Goal: Task Accomplishment & Management: Manage account settings

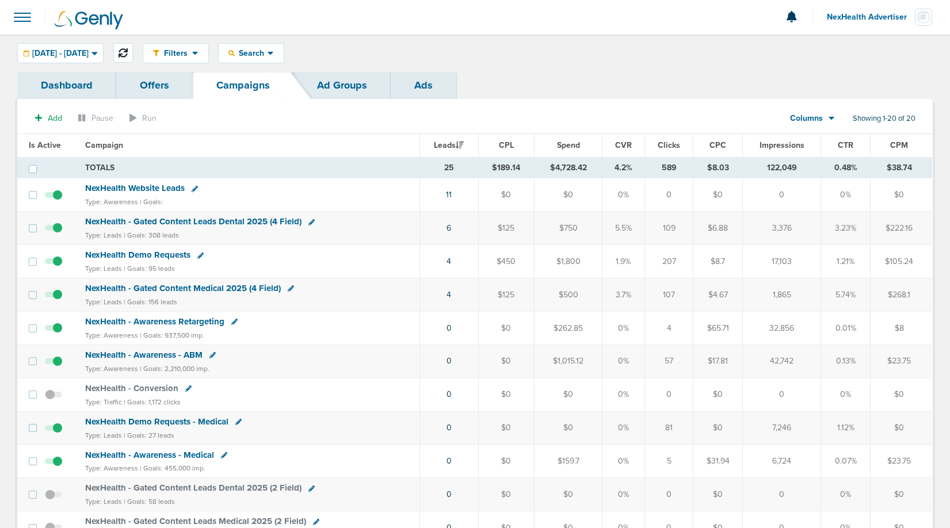
click at [128, 55] on icon at bounding box center [123, 52] width 9 height 9
click at [81, 54] on span "[DATE] - [DATE]" at bounding box center [60, 53] width 56 height 8
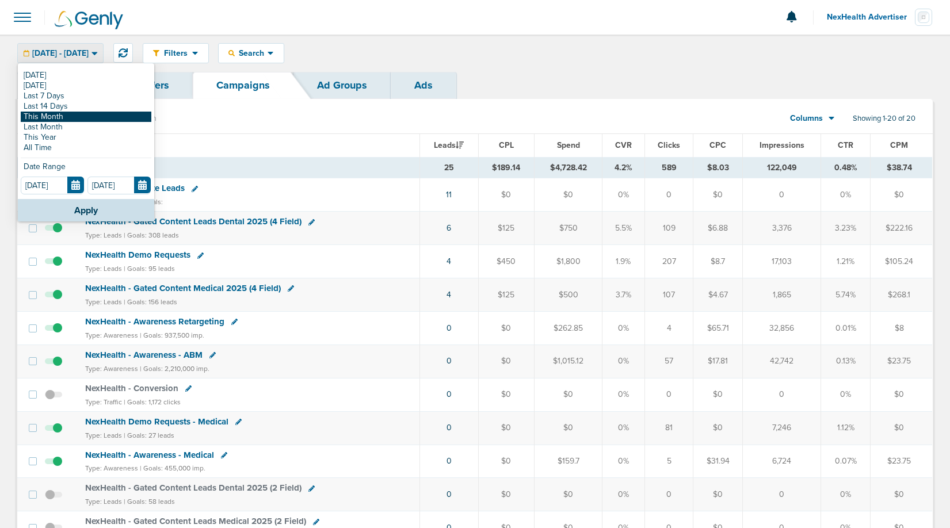
click at [59, 112] on link "This Month" at bounding box center [86, 117] width 131 height 10
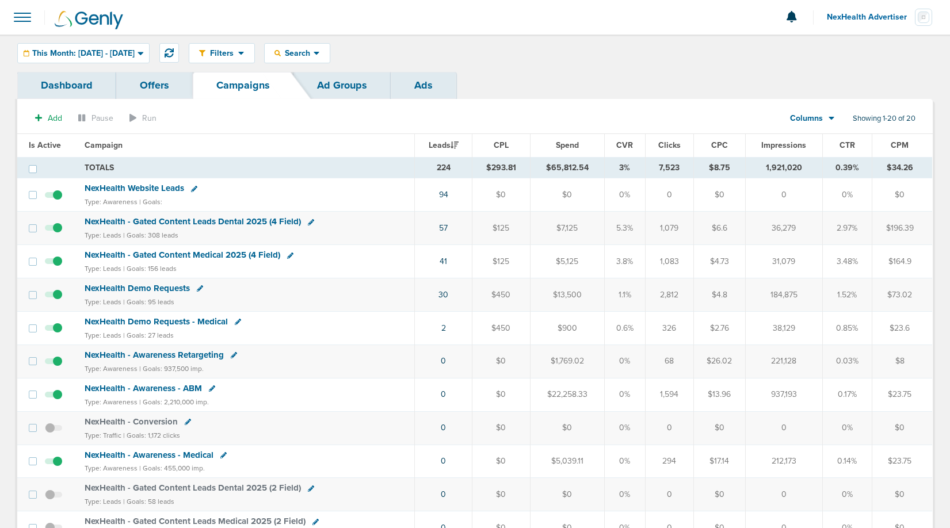
click at [158, 189] on span "NexHealth Website Leads" at bounding box center [135, 188] width 100 height 10
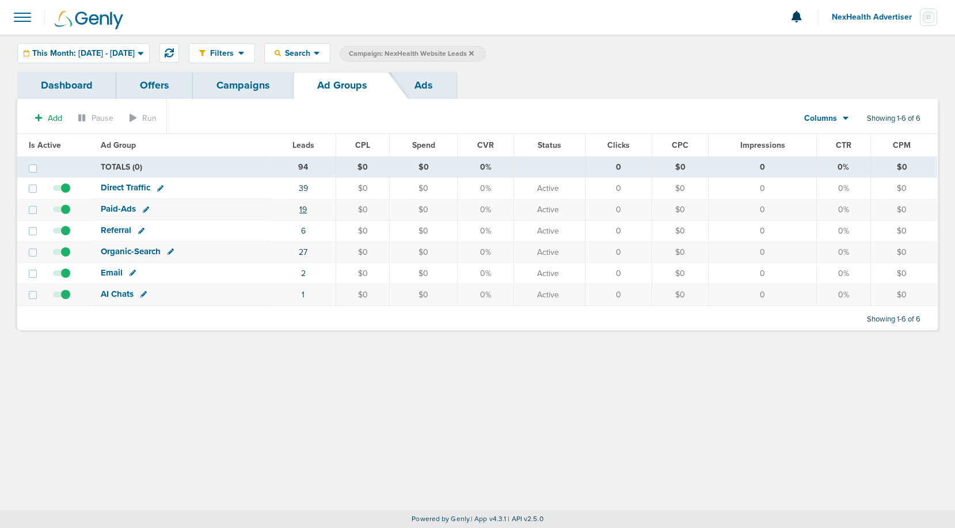
click at [304, 208] on link "19" at bounding box center [302, 210] width 7 height 10
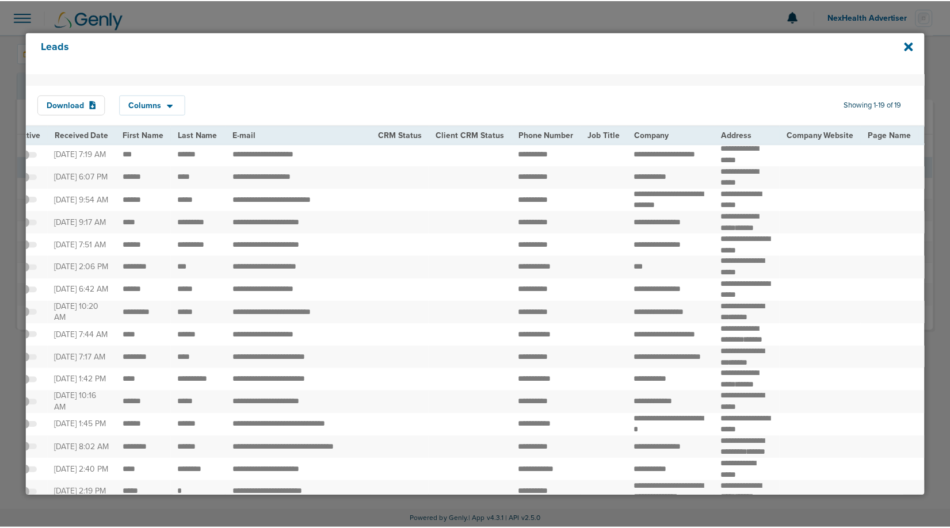
scroll to position [0, 26]
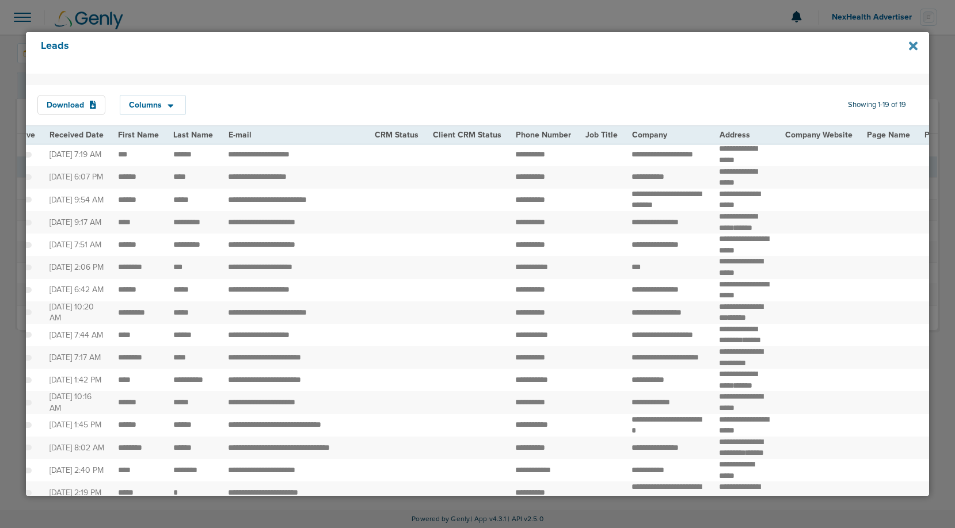
click at [910, 45] on icon at bounding box center [913, 46] width 9 height 13
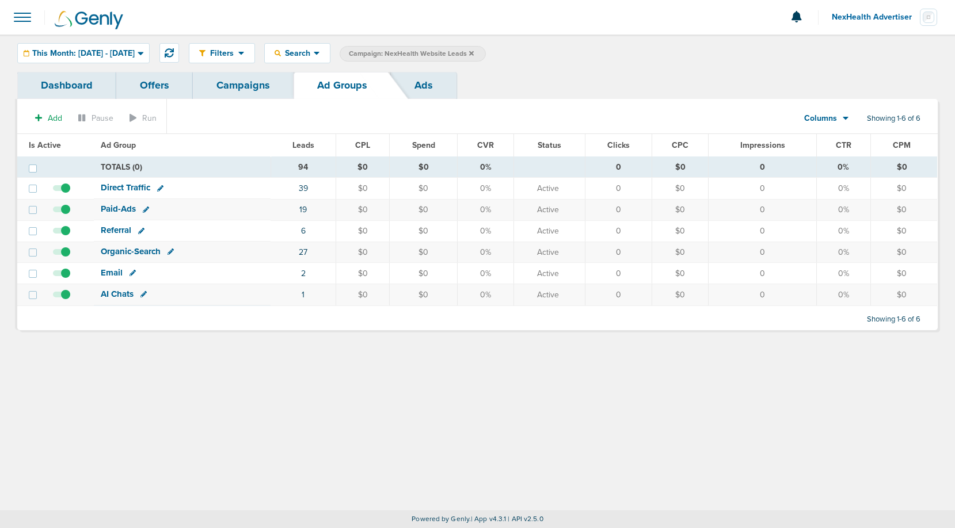
click at [270, 92] on link "Campaigns" at bounding box center [243, 85] width 101 height 27
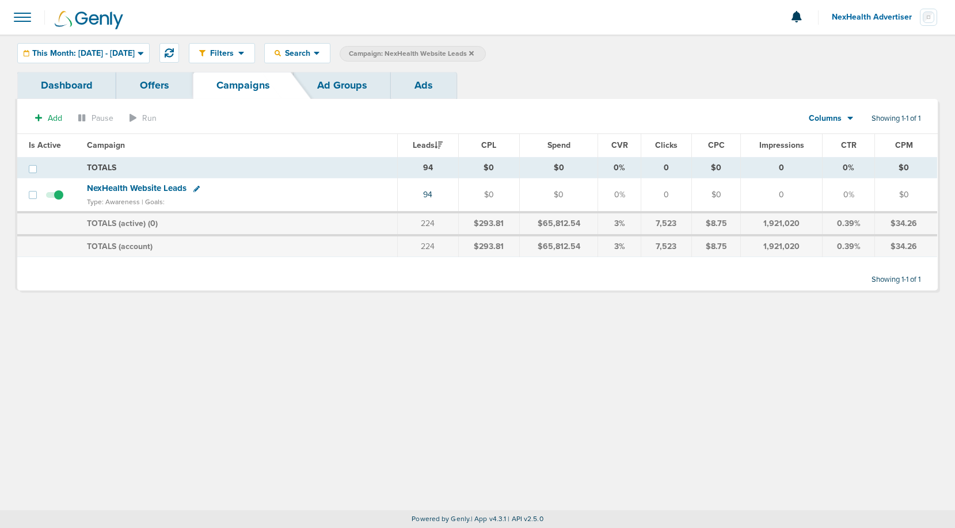
click at [840, 117] on div "Columns" at bounding box center [824, 119] width 51 height 12
click at [838, 152] on link "Sales Performance" at bounding box center [856, 153] width 115 height 14
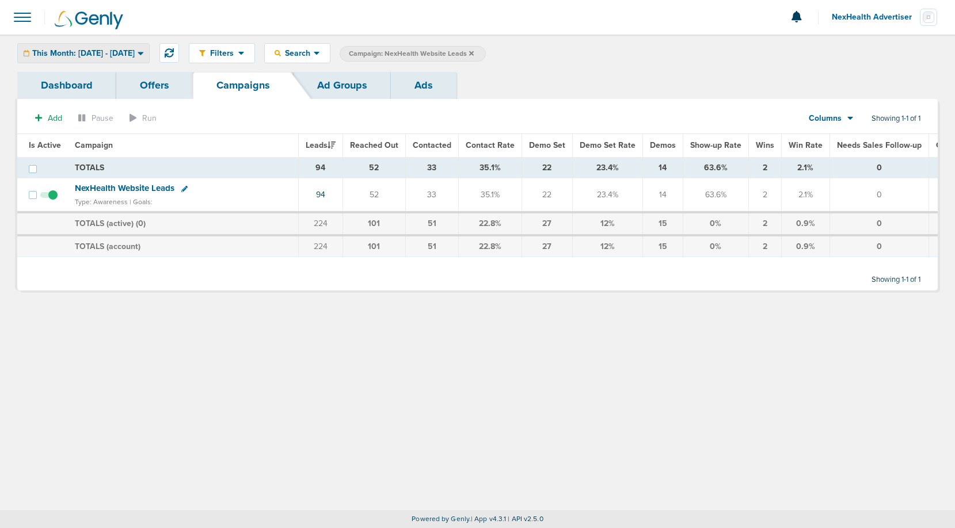
click at [119, 53] on span "This Month: [DATE] - [DATE]" at bounding box center [83, 53] width 102 height 8
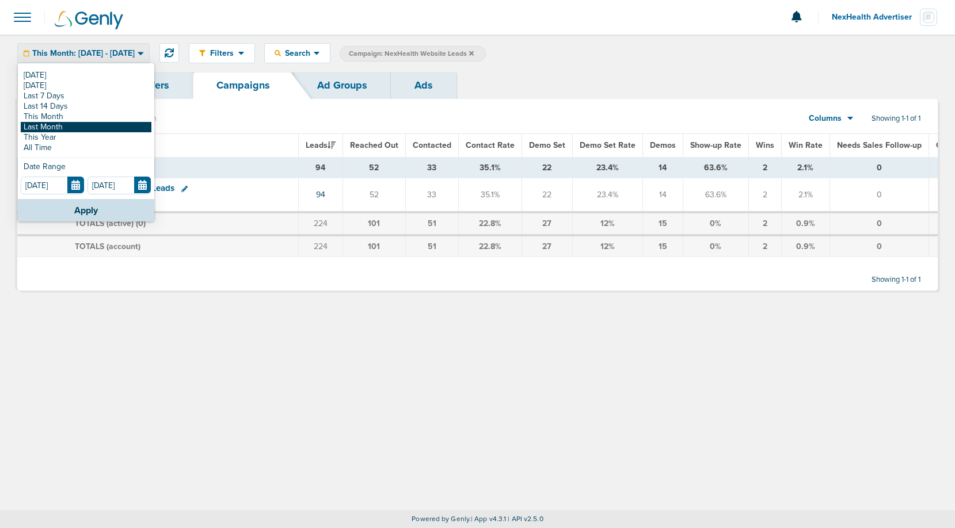
click at [64, 126] on link "Last Month" at bounding box center [86, 127] width 131 height 10
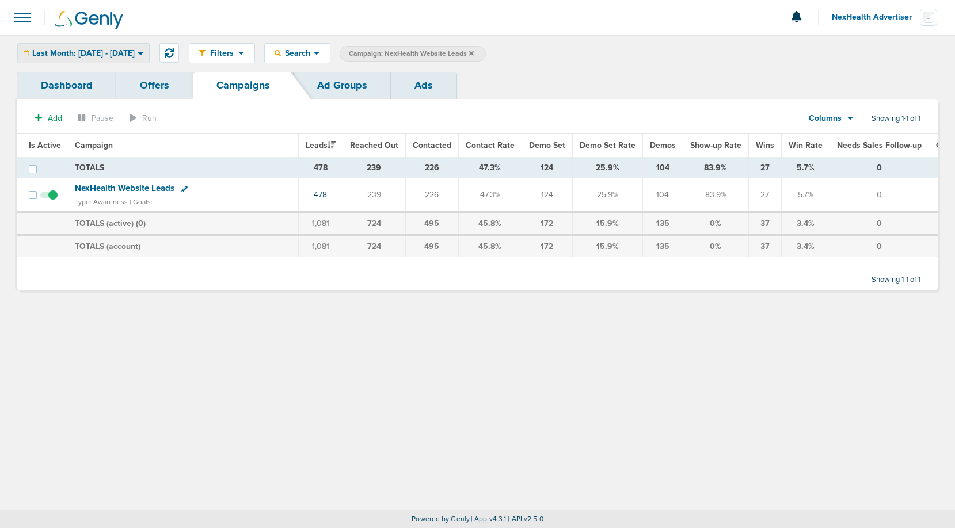
click at [115, 58] on span "Last Month: [DATE] - [DATE]" at bounding box center [83, 53] width 102 height 8
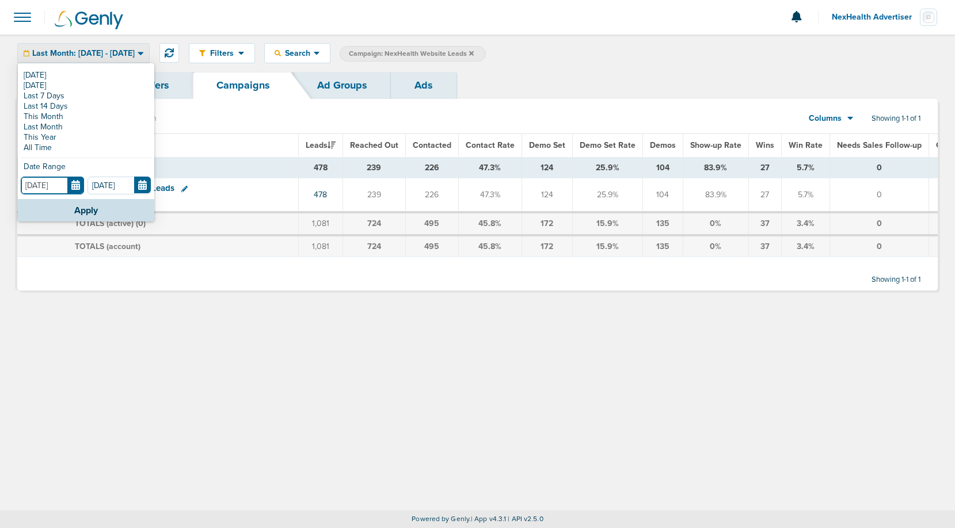
click at [74, 192] on input "[DATE]" at bounding box center [52, 186] width 63 height 18
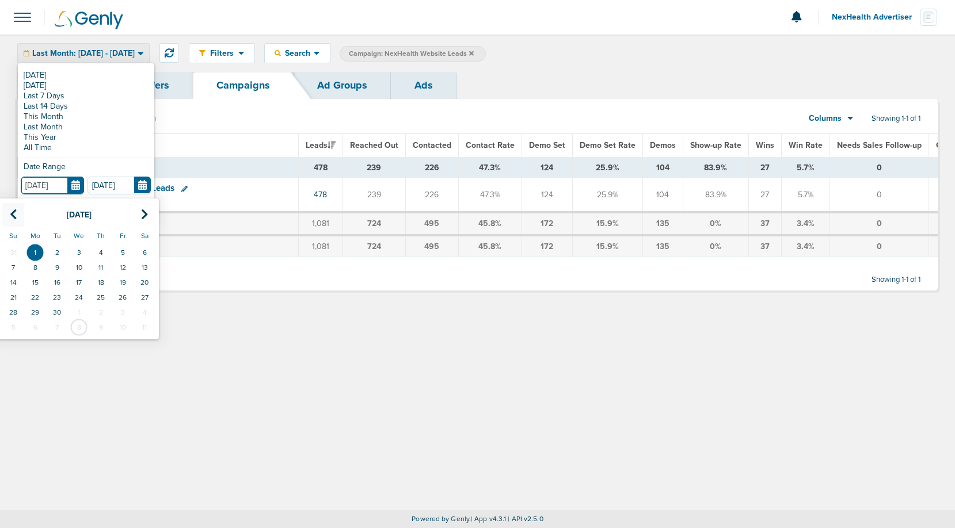
click at [3, 215] on th at bounding box center [13, 215] width 22 height 24
click at [124, 249] on td "1" at bounding box center [123, 252] width 22 height 15
type input "[DATE]"
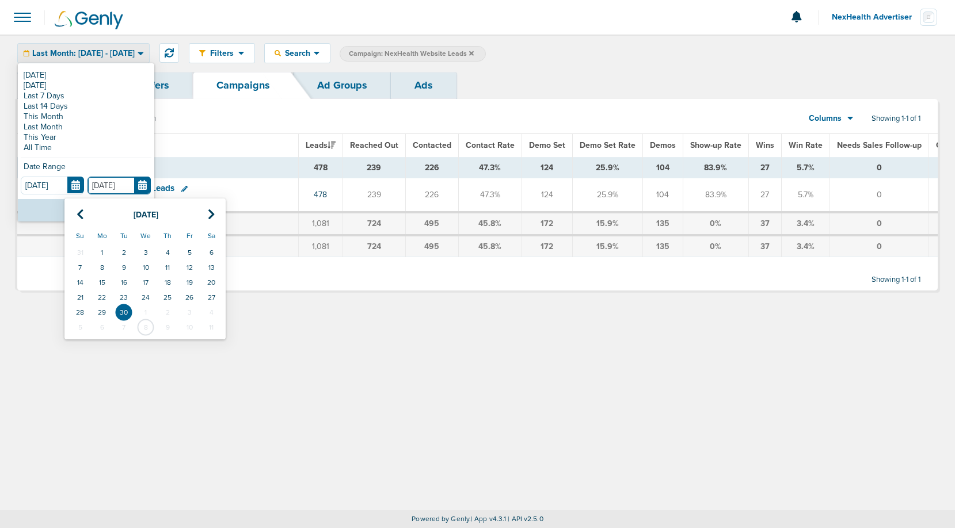
click at [140, 186] on input "[DATE]" at bounding box center [118, 186] width 63 height 18
click at [74, 214] on th at bounding box center [80, 215] width 22 height 24
click at [77, 329] on td "31" at bounding box center [80, 327] width 22 height 15
type input "[DATE]"
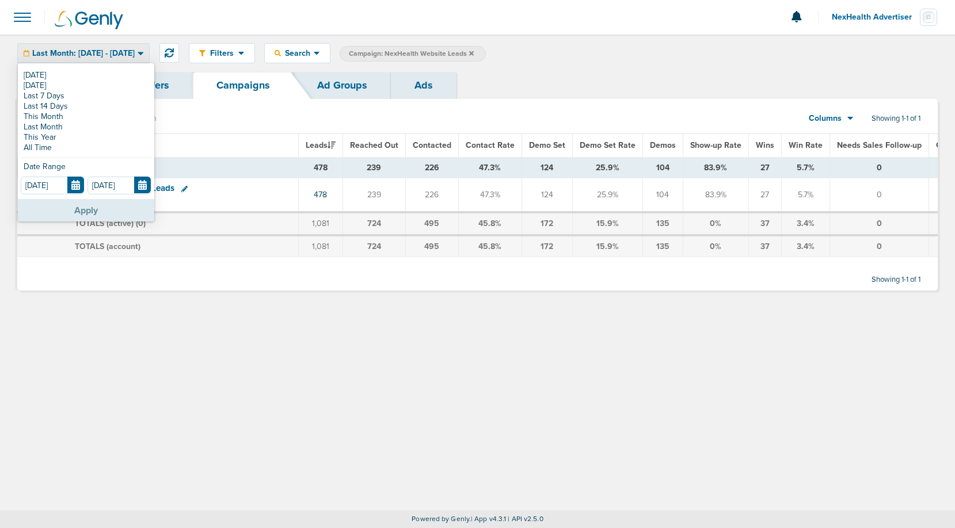
click at [77, 208] on button "Apply" at bounding box center [86, 210] width 136 height 22
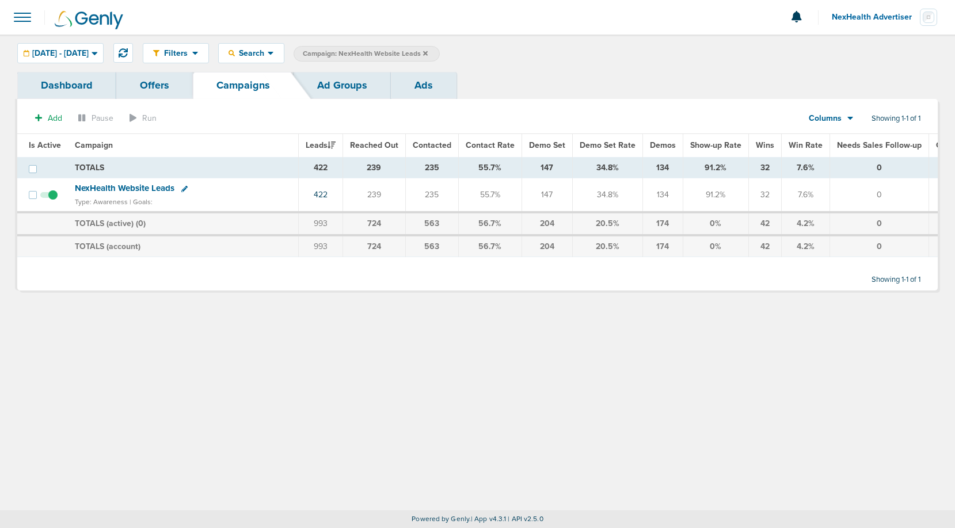
click at [834, 117] on span "Columns" at bounding box center [824, 119] width 33 height 12
click at [830, 140] on link "Media Stats" at bounding box center [856, 138] width 115 height 14
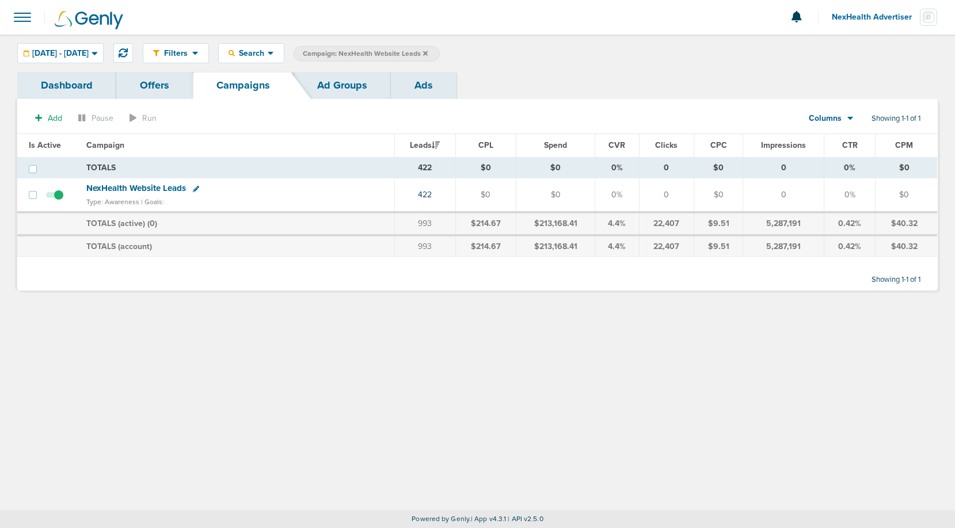
click at [427, 89] on link "Ads" at bounding box center [424, 85] width 66 height 27
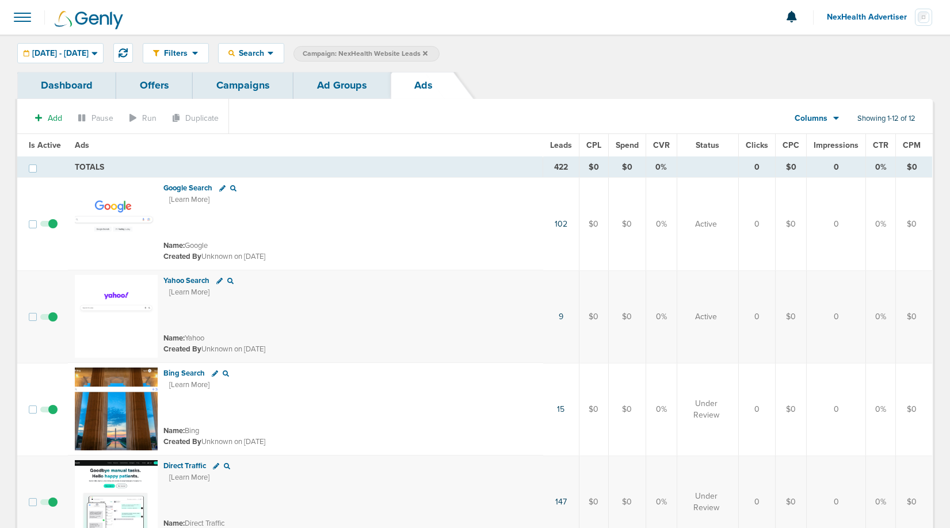
click at [877, 144] on span "CTR" at bounding box center [881, 145] width 16 height 10
click at [89, 52] on span "[DATE] - [DATE]" at bounding box center [60, 53] width 56 height 8
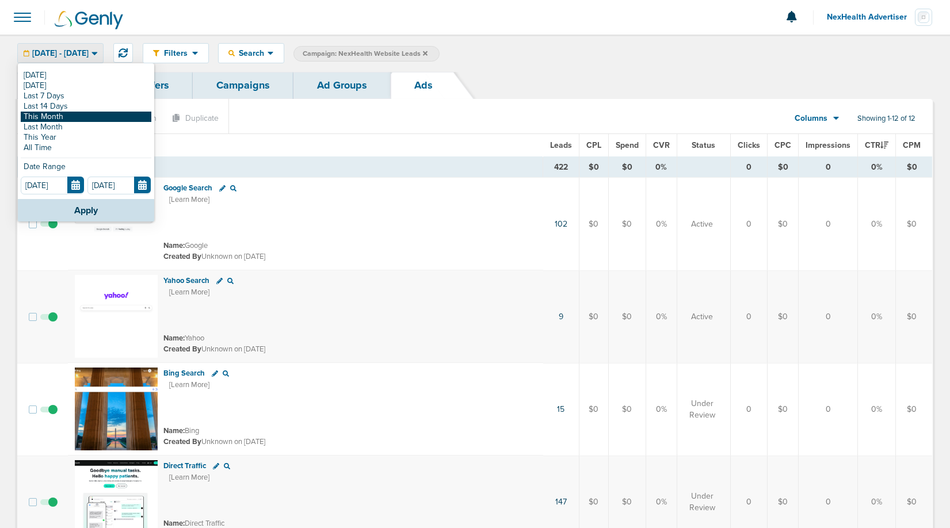
click at [50, 112] on link "This Month" at bounding box center [86, 117] width 131 height 10
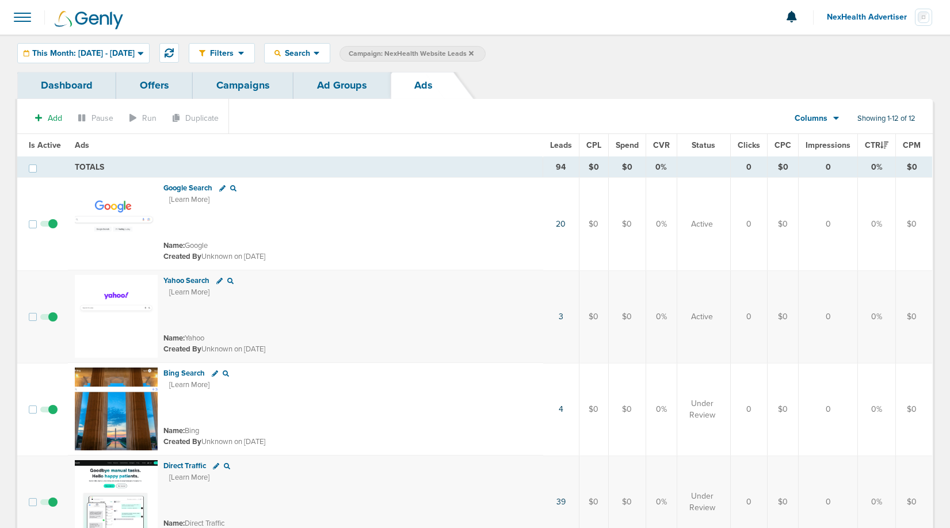
click at [486, 55] on label "Campaign: NexHealth Website Leads" at bounding box center [412, 54] width 146 height 16
click at [474, 51] on icon at bounding box center [471, 53] width 5 height 7
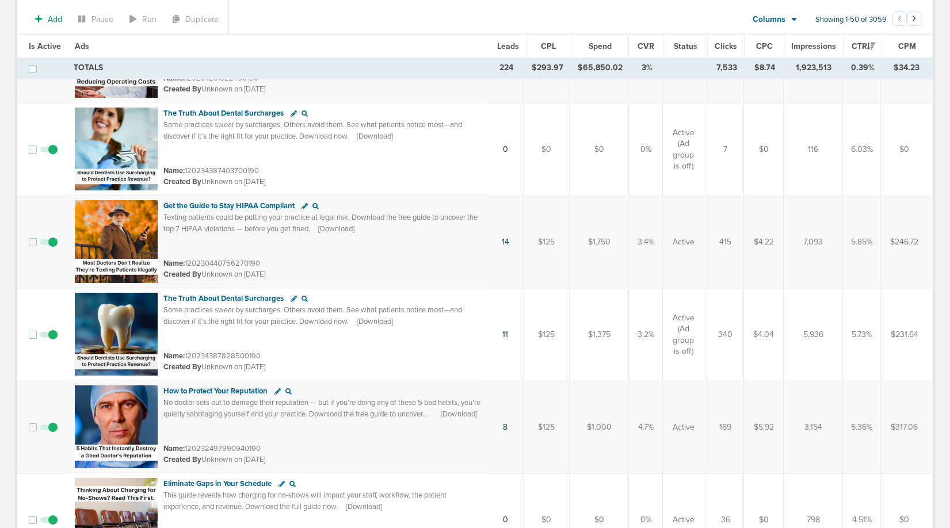
scroll to position [272, 0]
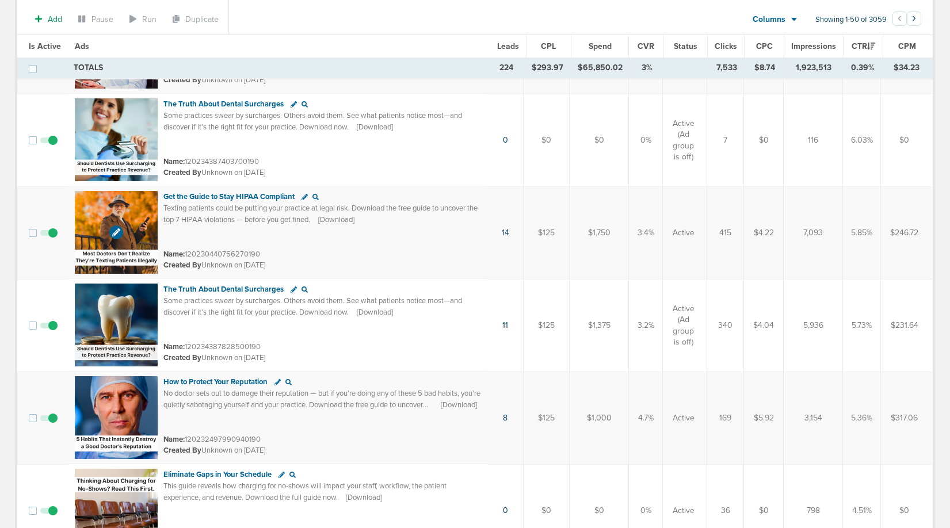
click at [126, 234] on img at bounding box center [116, 232] width 83 height 83
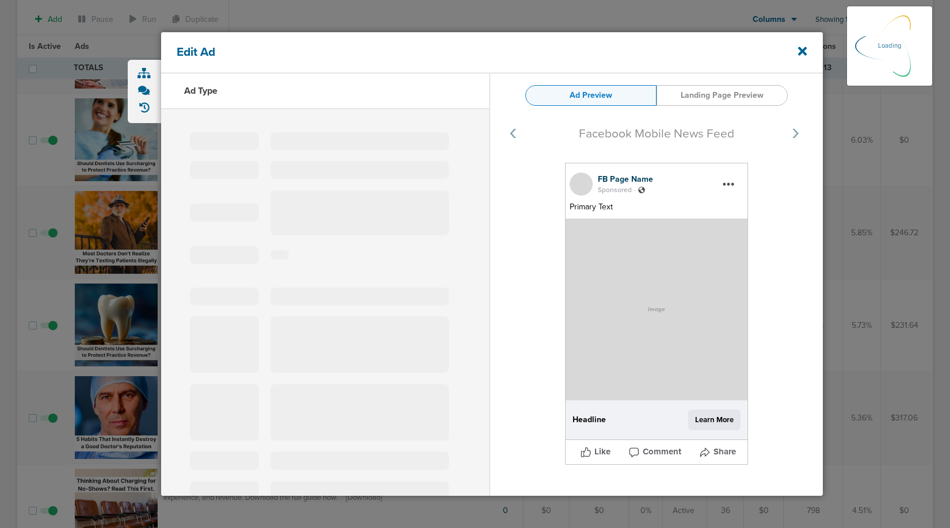
select select "learn_more"
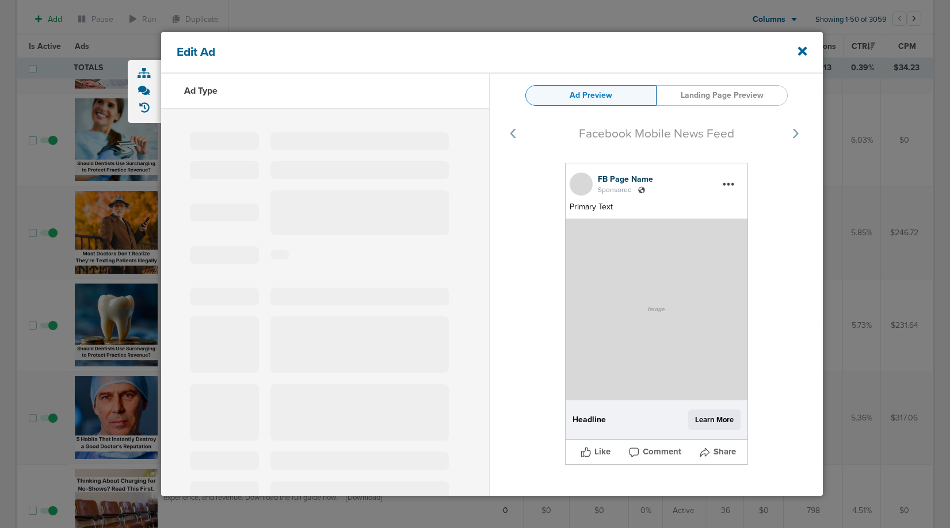
type input "120230440756270190"
type input "Get the Guide to Stay HIPAA Compliant"
type textarea "Texting patients could be putting your practice at legal risk. Download the fre…"
select select "download"
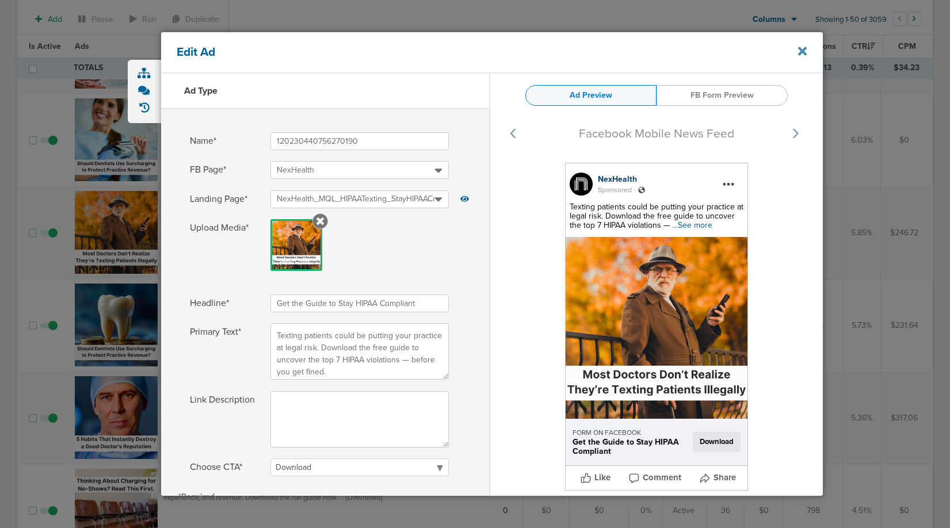
click at [803, 52] on icon at bounding box center [802, 51] width 9 height 9
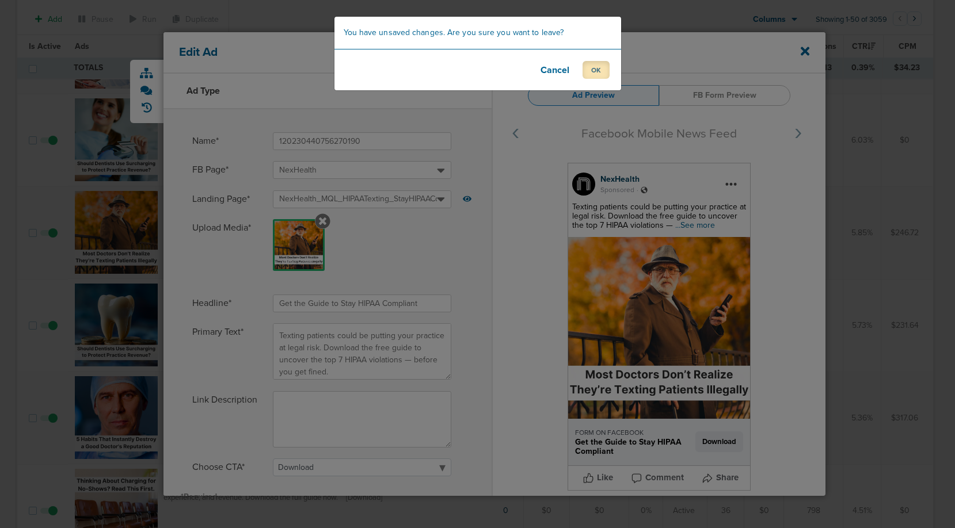
click at [591, 66] on button "OK" at bounding box center [595, 70] width 27 height 18
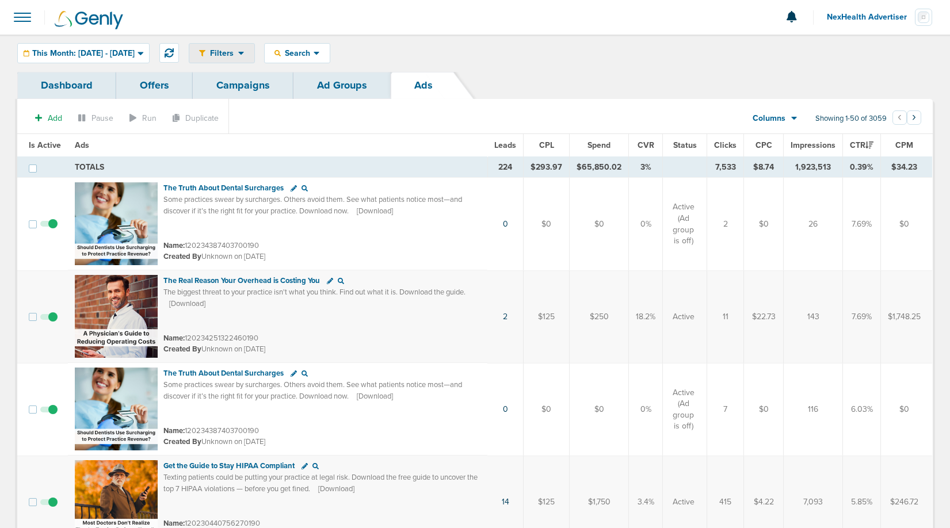
click at [238, 58] on span "Filters" at bounding box center [221, 53] width 33 height 10
click at [312, 53] on span "Search" at bounding box center [297, 53] width 33 height 10
click at [245, 55] on icon at bounding box center [241, 53] width 6 height 10
click at [280, 100] on link "Delivery Metrics" at bounding box center [246, 100] width 115 height 14
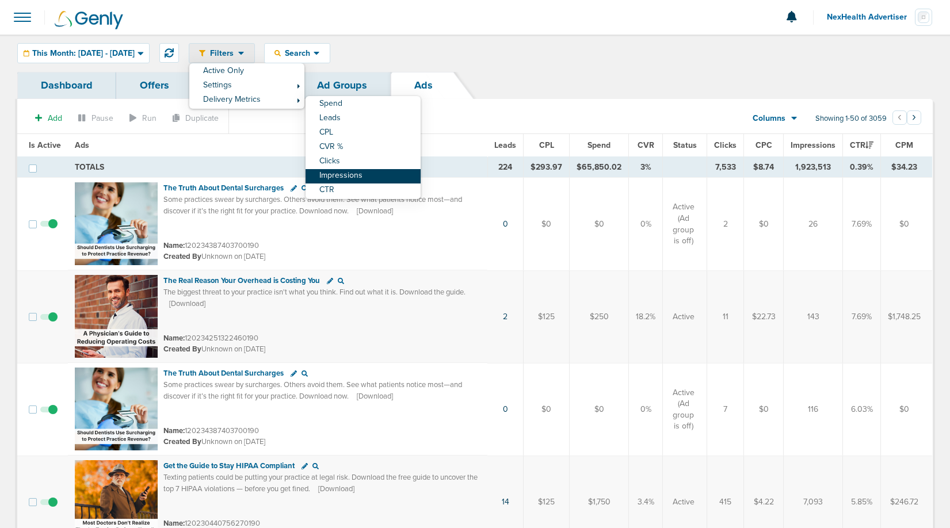
click at [378, 169] on link "Impressions" at bounding box center [363, 176] width 115 height 14
select select "impressions"
select select "ge"
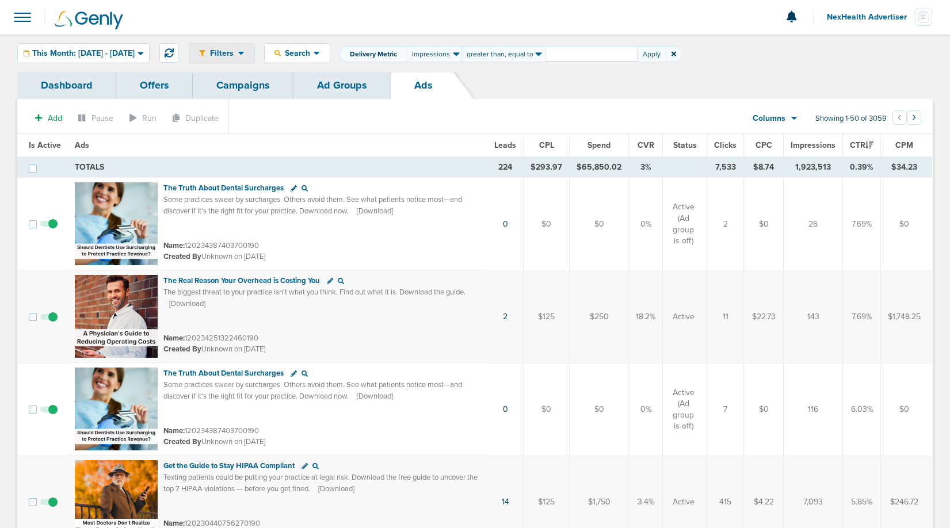
click at [590, 58] on input "number" at bounding box center [591, 54] width 92 height 16
type input "2000"
click at [661, 54] on button "Apply" at bounding box center [651, 54] width 29 height 16
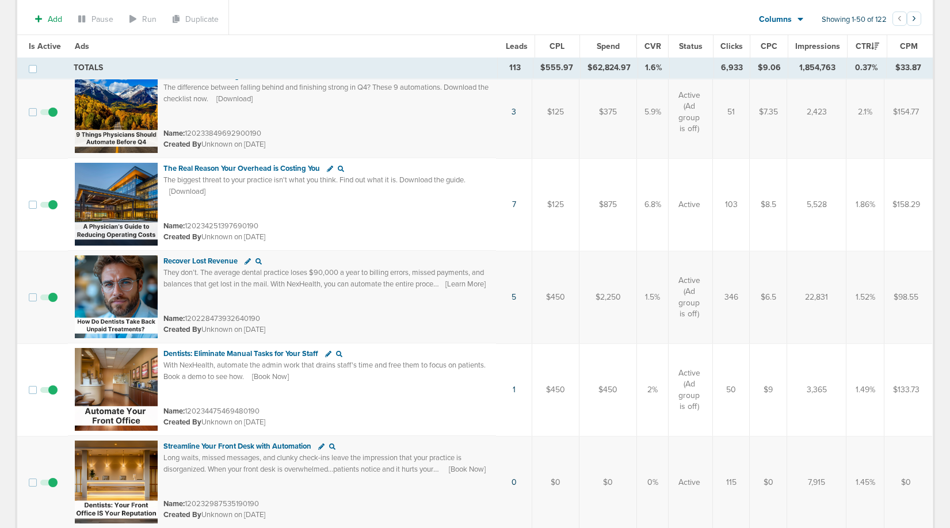
scroll to position [951, 0]
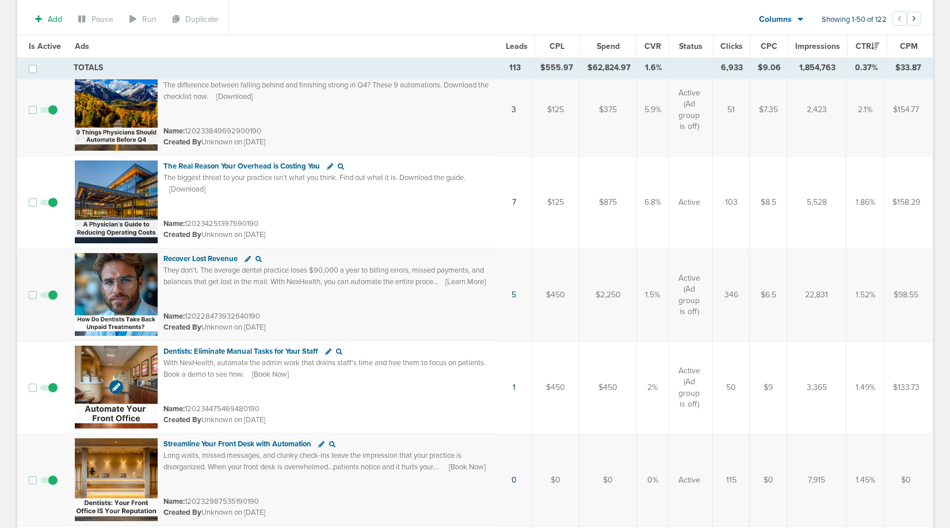
click at [98, 368] on img at bounding box center [116, 387] width 83 height 83
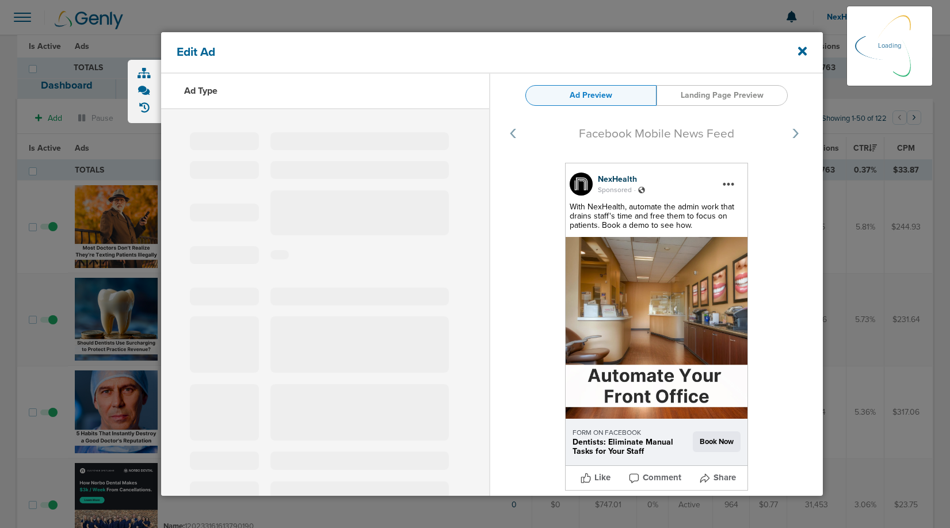
select select "book_travel"
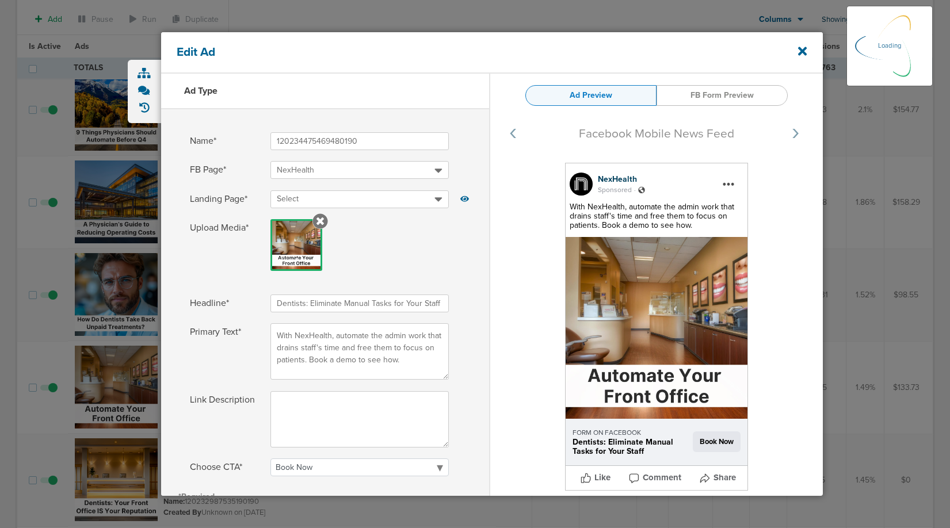
scroll to position [951, 0]
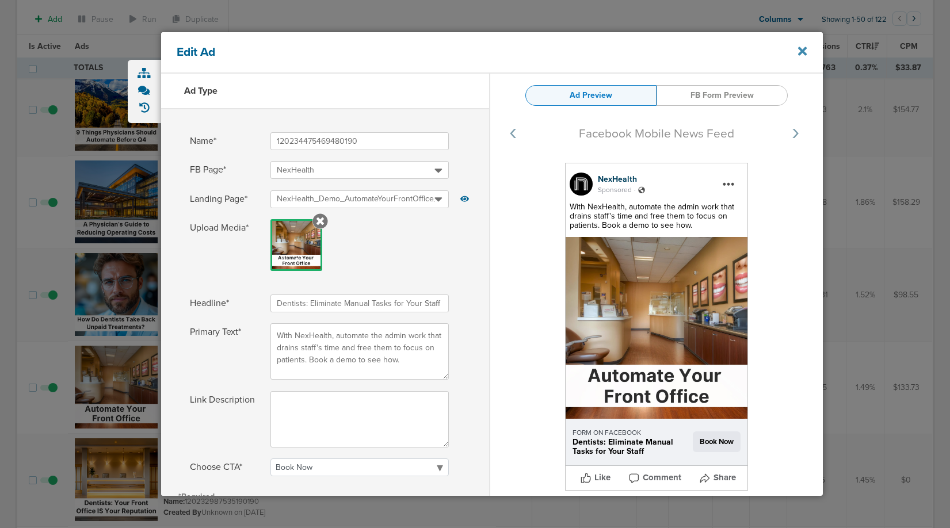
click at [802, 52] on icon at bounding box center [802, 51] width 9 height 9
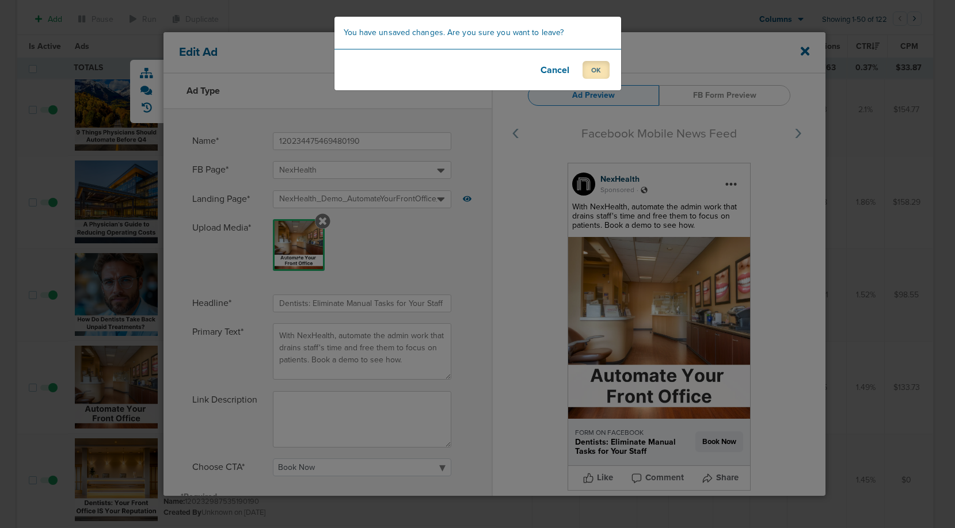
click at [596, 68] on button "OK" at bounding box center [595, 70] width 27 height 18
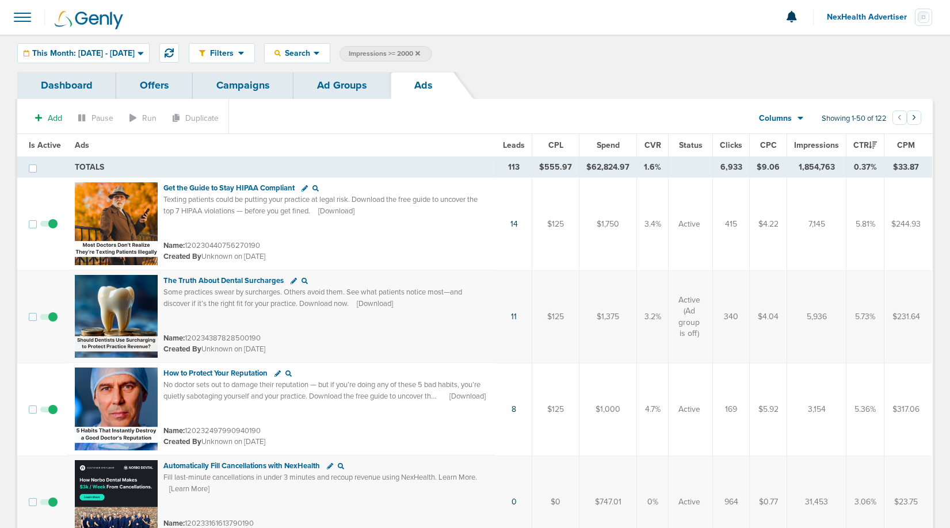
click at [339, 85] on link "Ad Groups" at bounding box center [341, 85] width 97 height 27
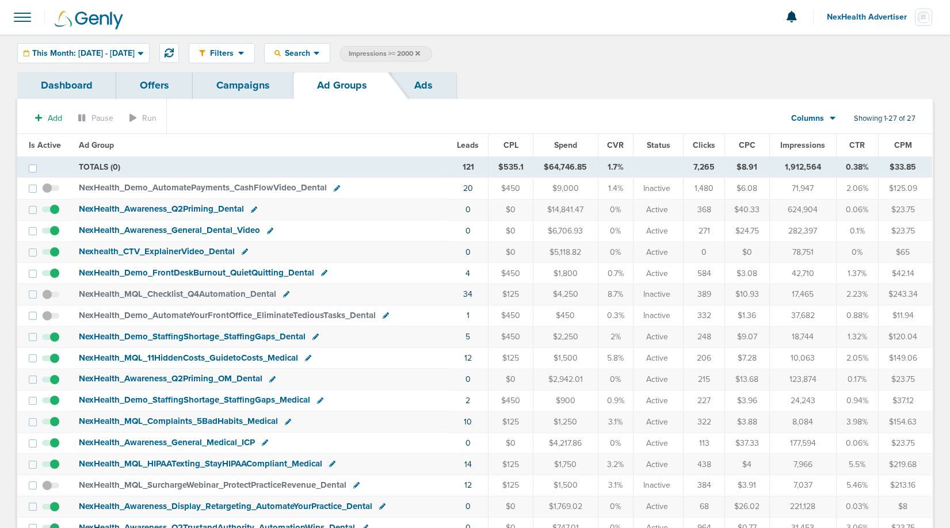
click at [473, 143] on span "Leads" at bounding box center [468, 145] width 22 height 10
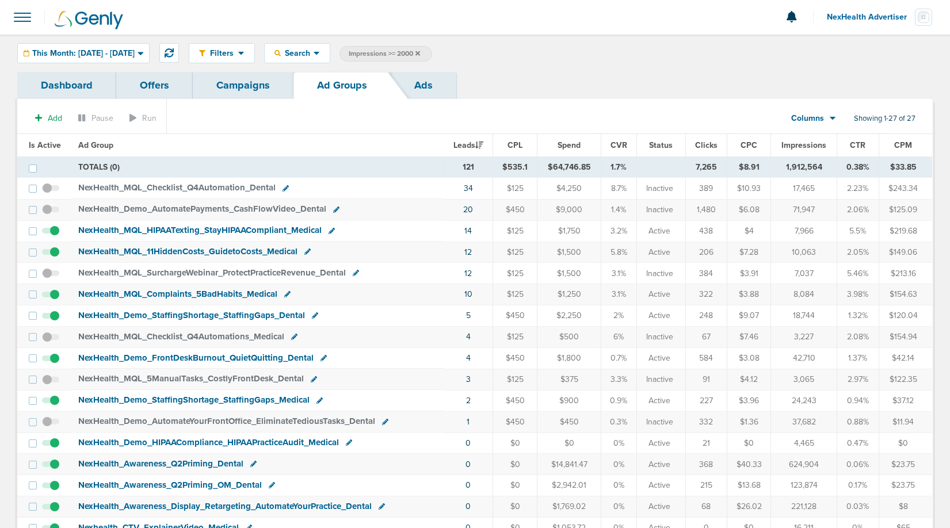
click at [205, 188] on span "NexHealth_ MQL_ Checklist_ Q4Automation_ Dental" at bounding box center [176, 187] width 197 height 10
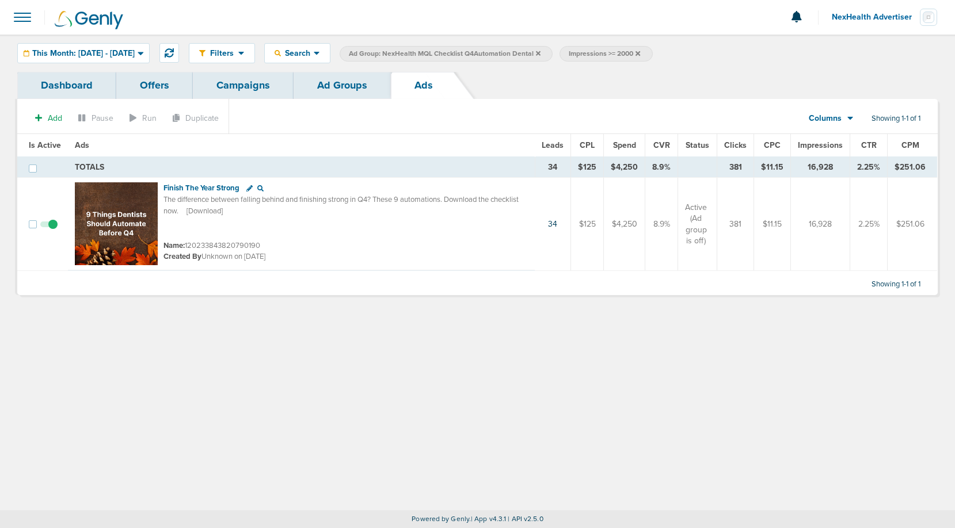
click at [330, 72] on link "Ad Groups" at bounding box center [341, 85] width 97 height 27
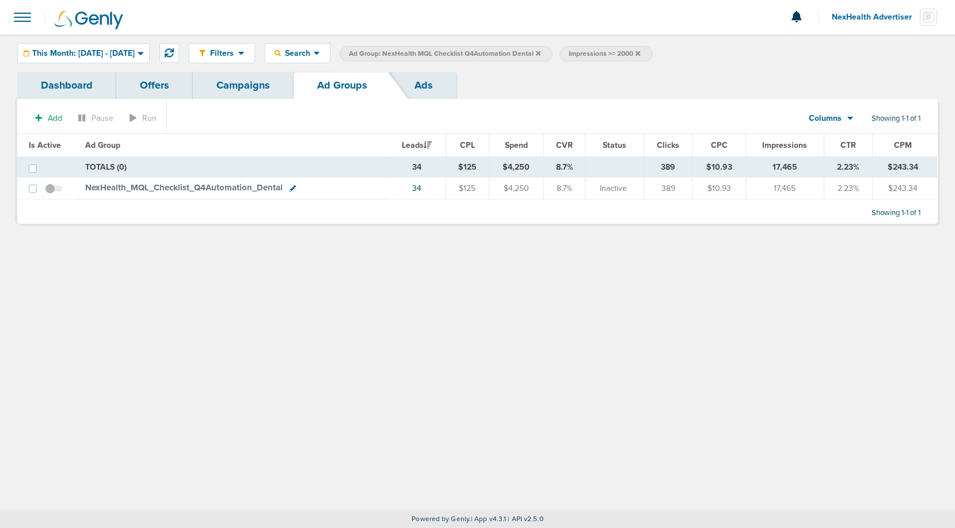
click at [226, 185] on span "NexHealth_ MQL_ Checklist_ Q4Automation_ Dental" at bounding box center [183, 187] width 197 height 10
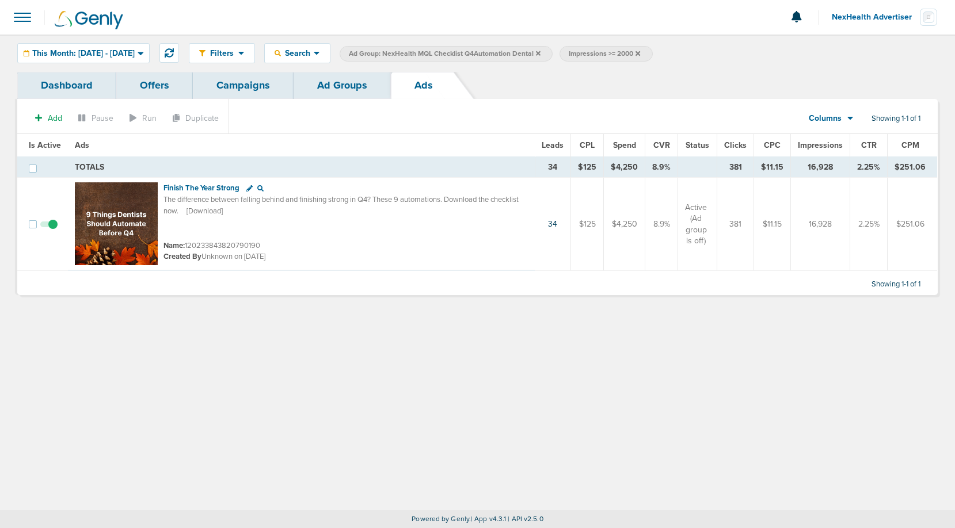
click at [640, 52] on icon at bounding box center [637, 53] width 5 height 5
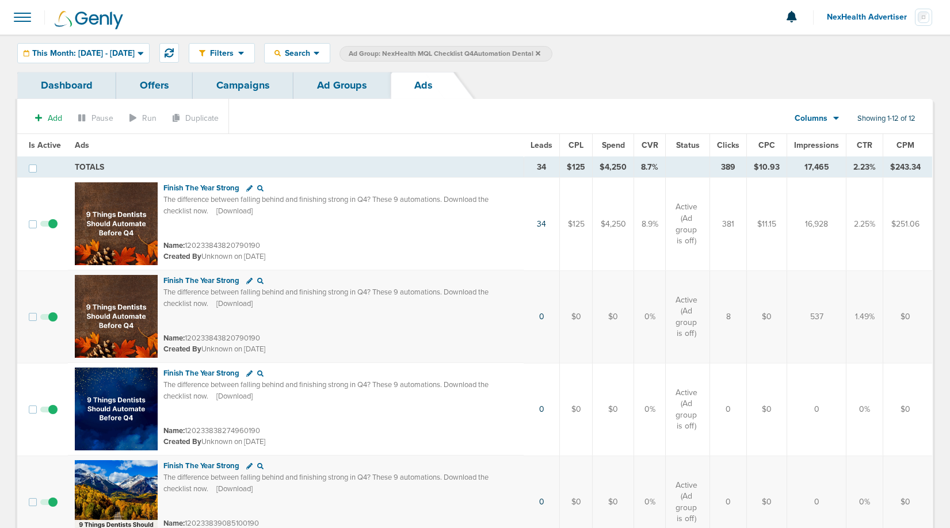
click at [341, 87] on link "Ad Groups" at bounding box center [341, 85] width 97 height 27
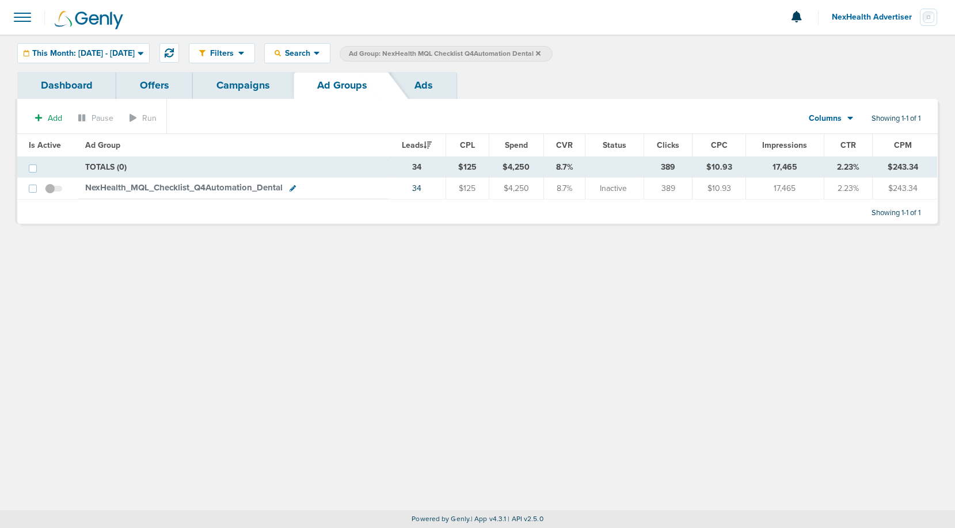
click at [540, 54] on icon at bounding box center [538, 53] width 5 height 5
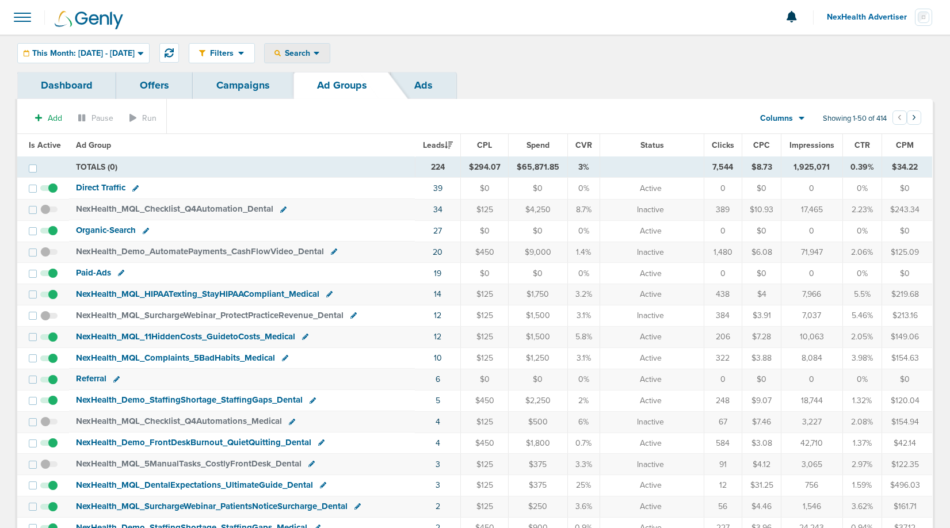
click at [314, 54] on span "Search" at bounding box center [297, 53] width 33 height 10
click at [347, 90] on link "Campaign" at bounding box center [322, 90] width 115 height 14
select select "cmpName"
type input "demo"
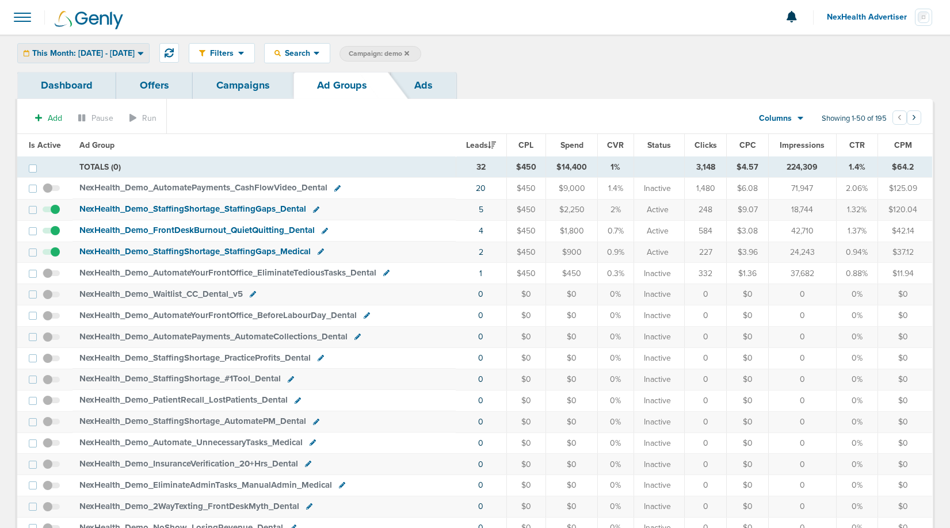
click at [115, 55] on span "This Month: [DATE] - [DATE]" at bounding box center [83, 53] width 102 height 8
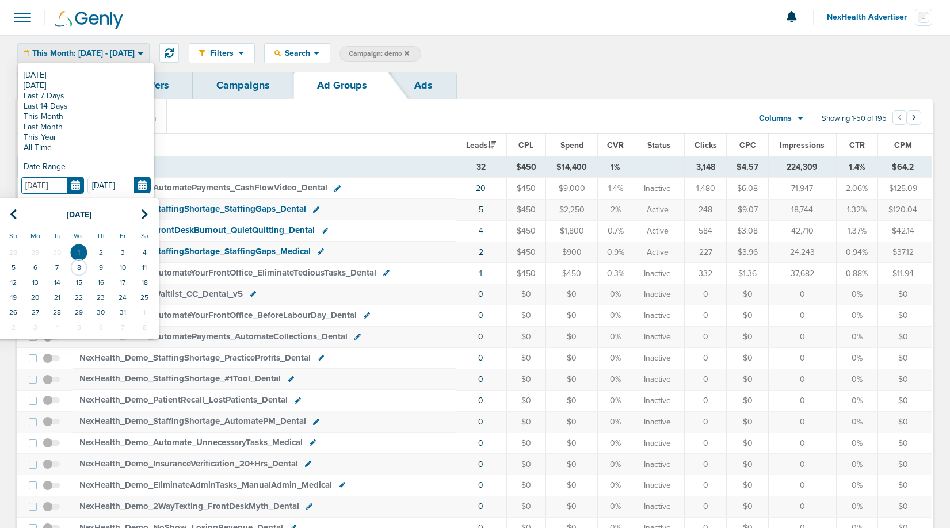
click at [78, 178] on input "[DATE]" at bounding box center [52, 186] width 63 height 18
click at [19, 212] on th at bounding box center [13, 215] width 22 height 24
click at [124, 244] on th "Fr" at bounding box center [123, 236] width 22 height 18
click at [124, 249] on td "1" at bounding box center [123, 252] width 22 height 15
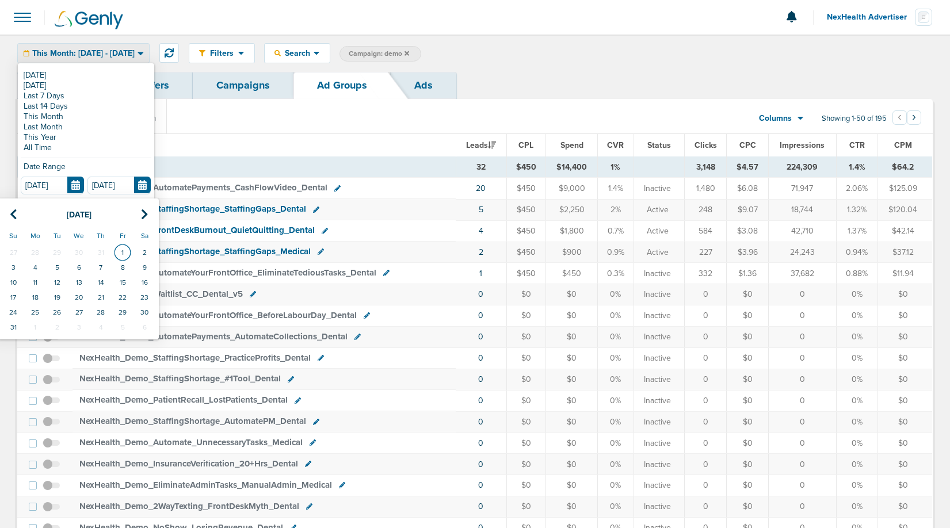
type input "[DATE]"
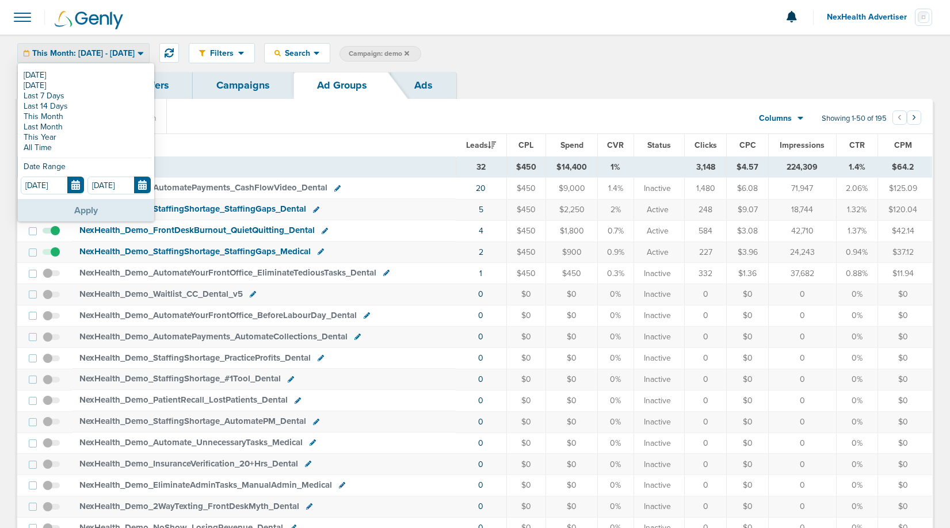
click at [93, 213] on button "Apply" at bounding box center [86, 210] width 136 height 22
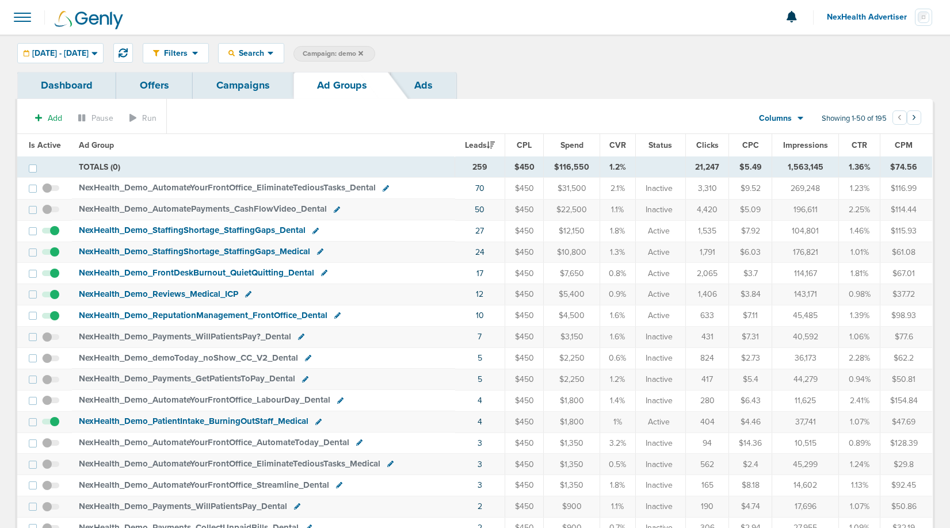
click at [247, 87] on link "Campaigns" at bounding box center [243, 85] width 101 height 27
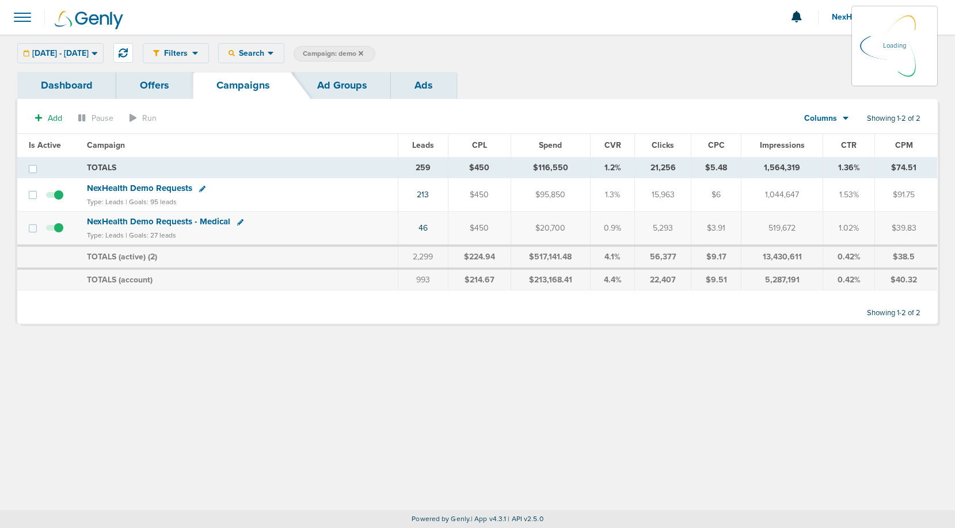
click at [96, 48] on div "08.01.2025 - 10.31.2025 Today Yesterday Last 7 Days Last 14 Days This Month Las…" at bounding box center [60, 53] width 86 height 20
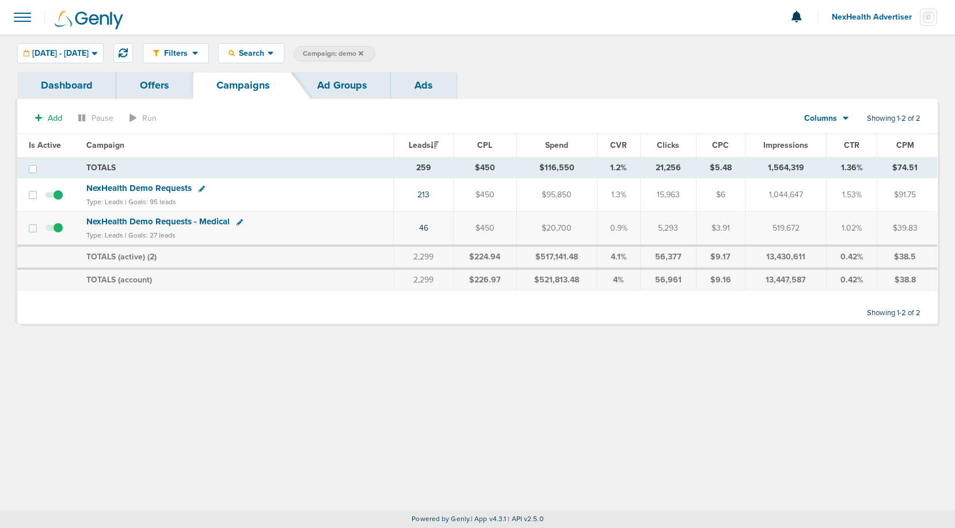
click at [89, 55] on span "08.01.2025 - 10.31.2025" at bounding box center [60, 53] width 56 height 8
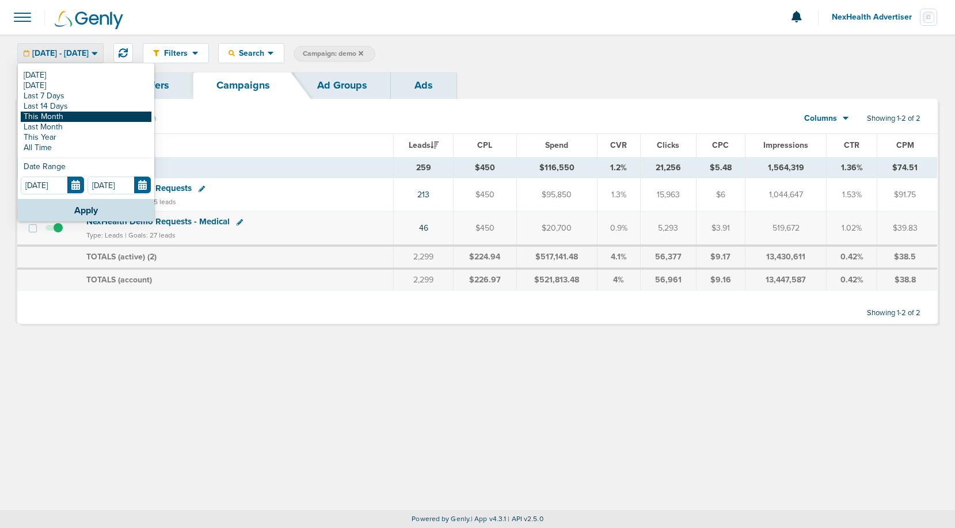
click at [58, 115] on link "This Month" at bounding box center [86, 117] width 131 height 10
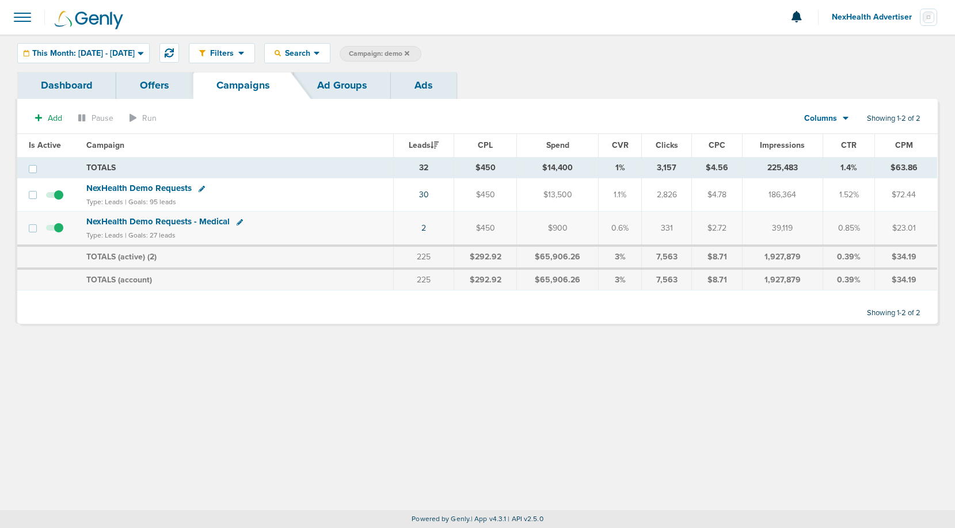
click at [862, 22] on button "NexHealth Advertiser" at bounding box center [884, 17] width 106 height 35
click at [859, 47] on link "Sign Out" at bounding box center [879, 50] width 115 height 14
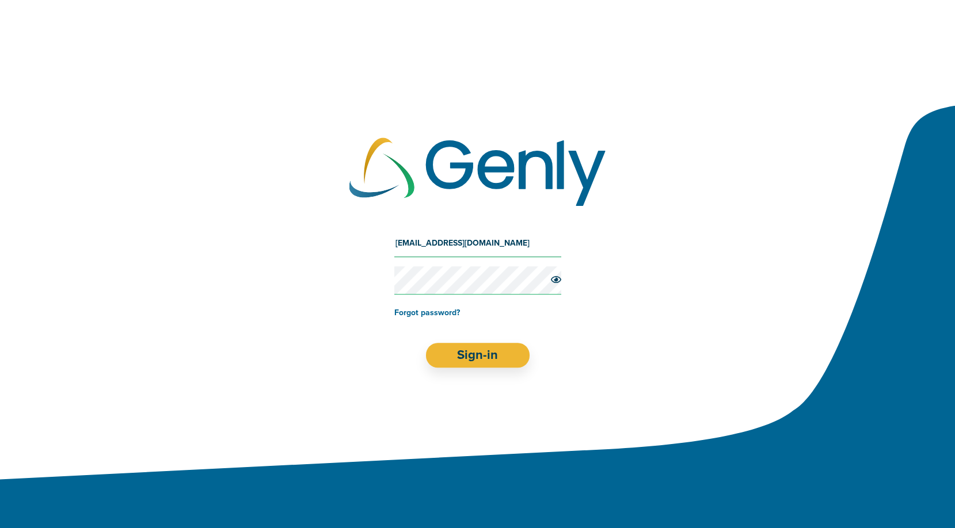
click at [442, 244] on input "oz+nexhealth@genly.com" at bounding box center [477, 244] width 167 height 28
type input "Oz@preciseos.com"
click at [476, 354] on button "Sign-in" at bounding box center [477, 355] width 104 height 25
